Goal: Find specific page/section: Find specific page/section

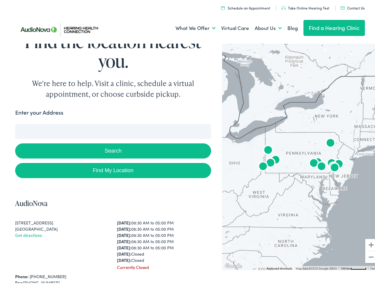
click at [187, 143] on button "Search" at bounding box center [113, 149] width 196 height 15
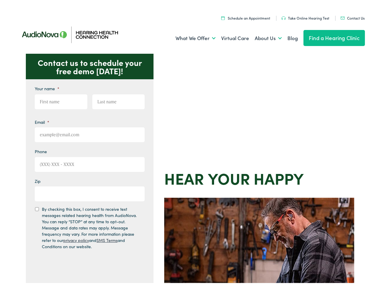
click at [187, 143] on div "Contact us to schedule your free demo [DATE]! Give us a call [PHONE_NUMBER] Ema…" at bounding box center [190, 258] width 380 height 413
click at [190, 37] on link "What We Offer" at bounding box center [196, 37] width 40 height 22
click at [262, 37] on link "About Us" at bounding box center [268, 37] width 27 height 22
